Goal: Submit feedback/report problem

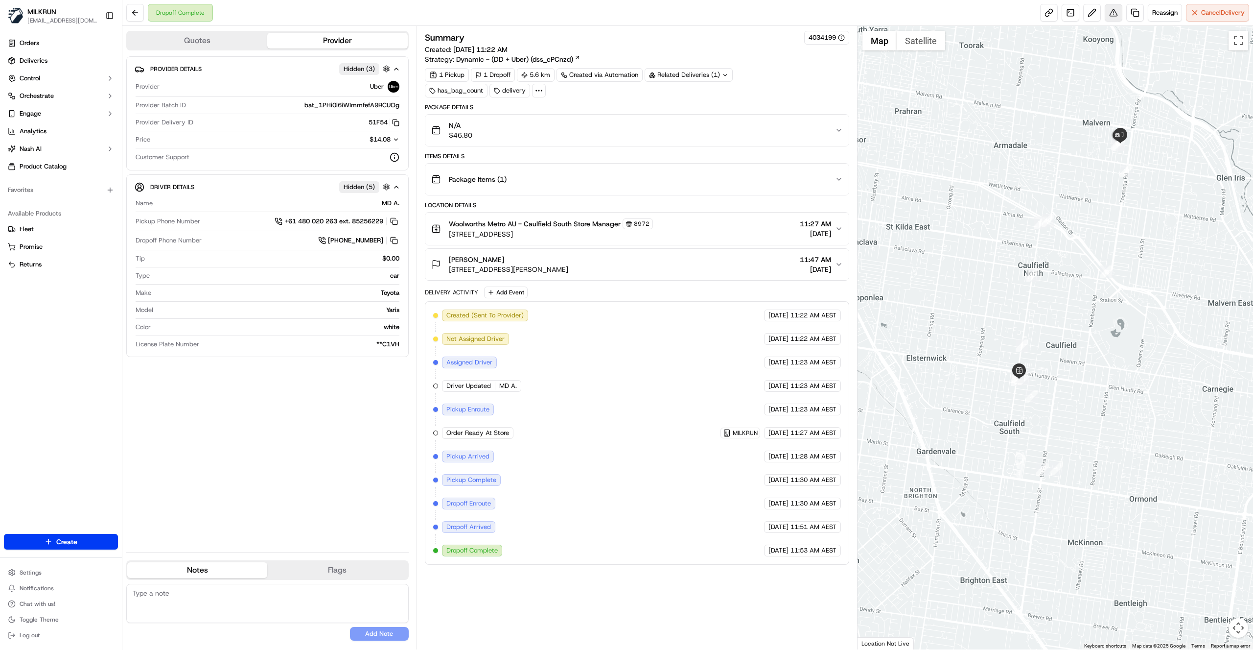
click at [1112, 12] on button at bounding box center [1114, 13] width 18 height 18
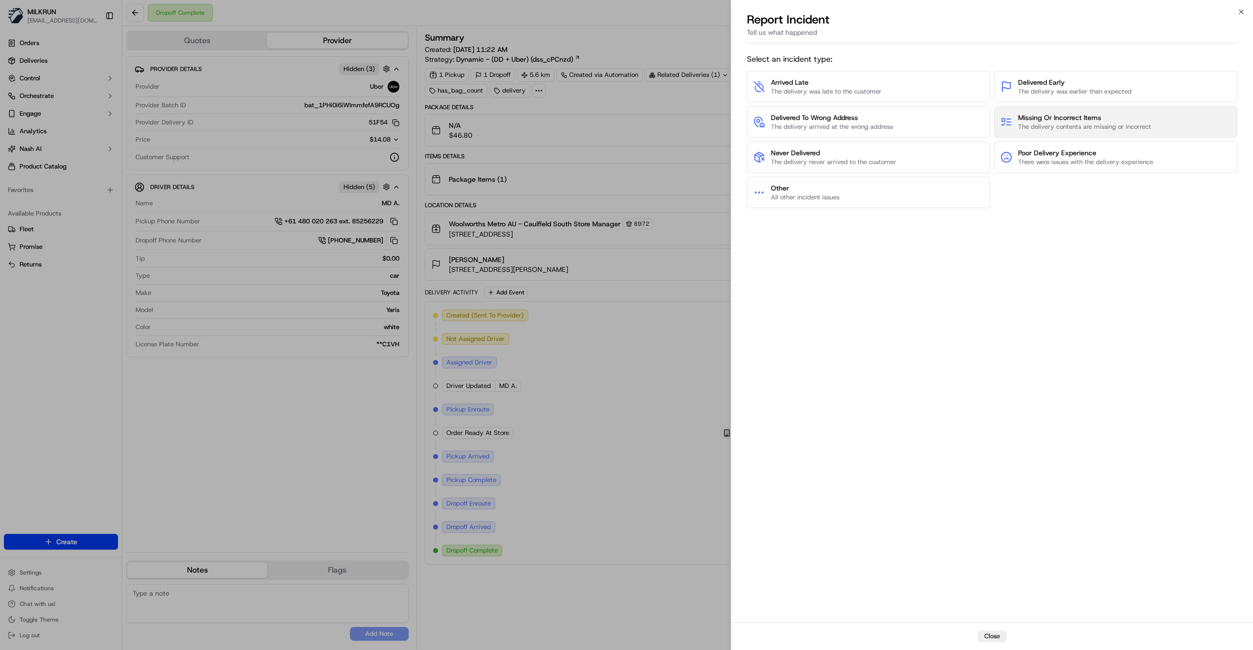
click at [1123, 120] on span "Missing Or Incorrect Items" at bounding box center [1084, 118] width 133 height 10
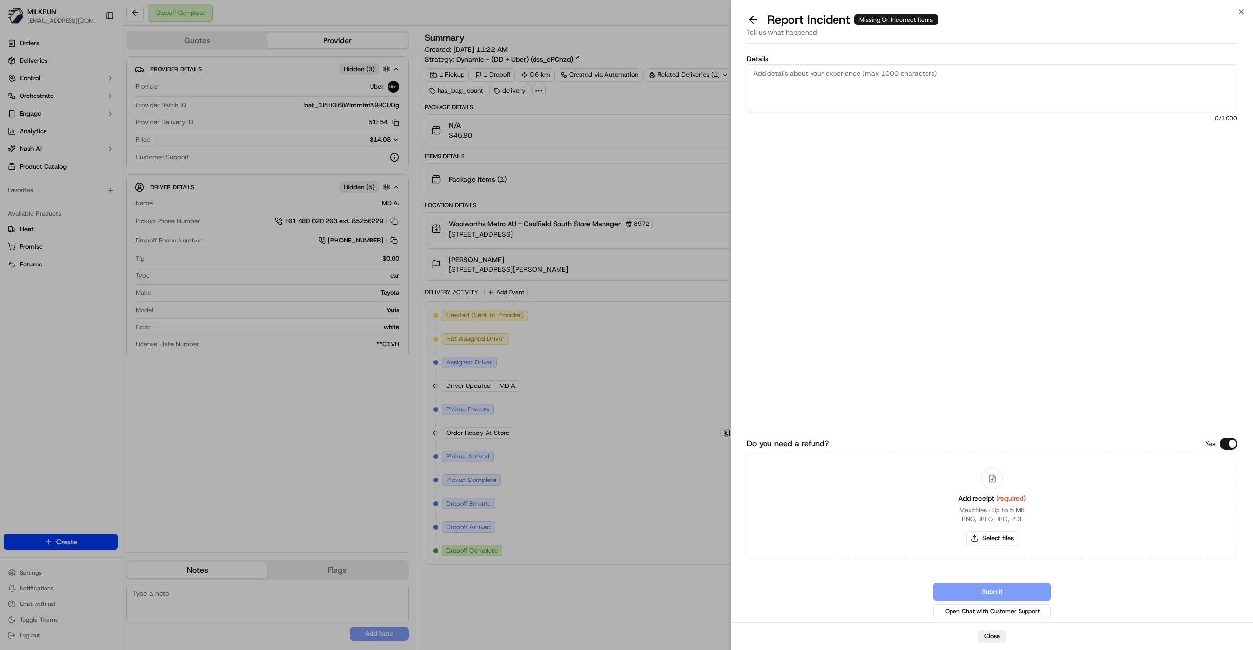
click at [903, 92] on textarea "Details" at bounding box center [992, 88] width 491 height 48
click at [995, 538] on button "Select files" at bounding box center [992, 538] width 52 height 14
type input "C:\fakepath\Tilly C.png"
click at [807, 83] on textarea "Details" at bounding box center [992, 88] width 491 height 48
click at [872, 99] on textarea "Details" at bounding box center [992, 88] width 491 height 48
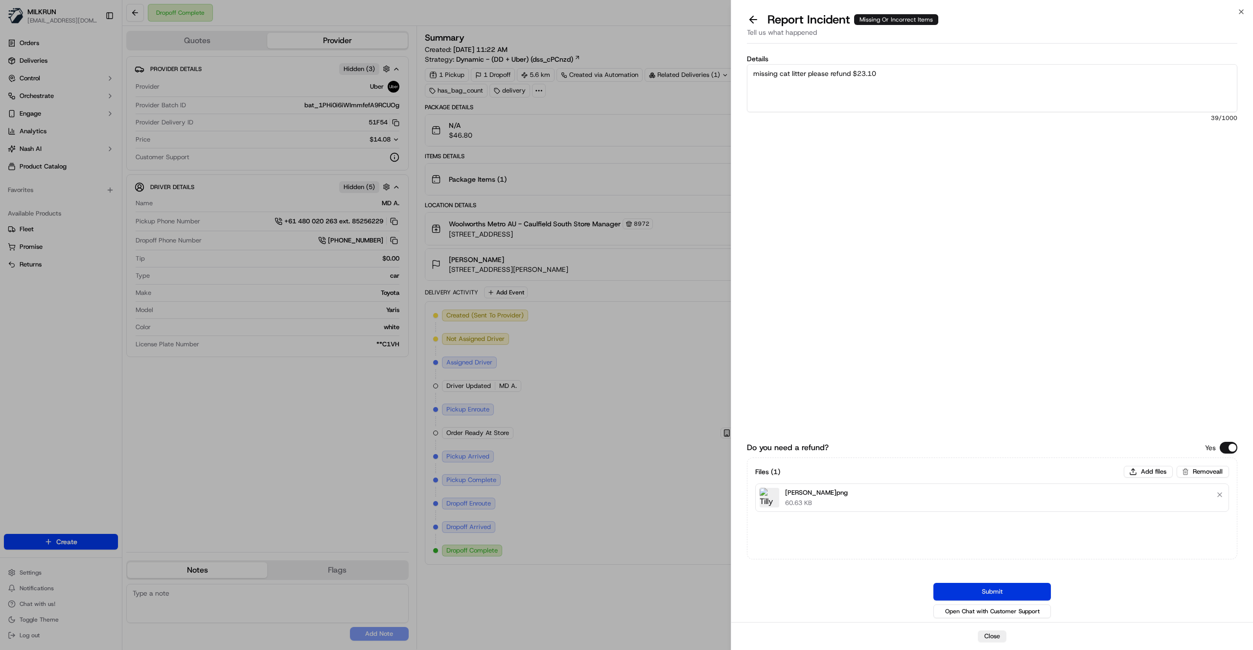
type textarea "missing cat litter please refund $23.10"
click at [1013, 591] on button "Submit" at bounding box center [993, 592] width 118 height 18
